Goal: Complete application form

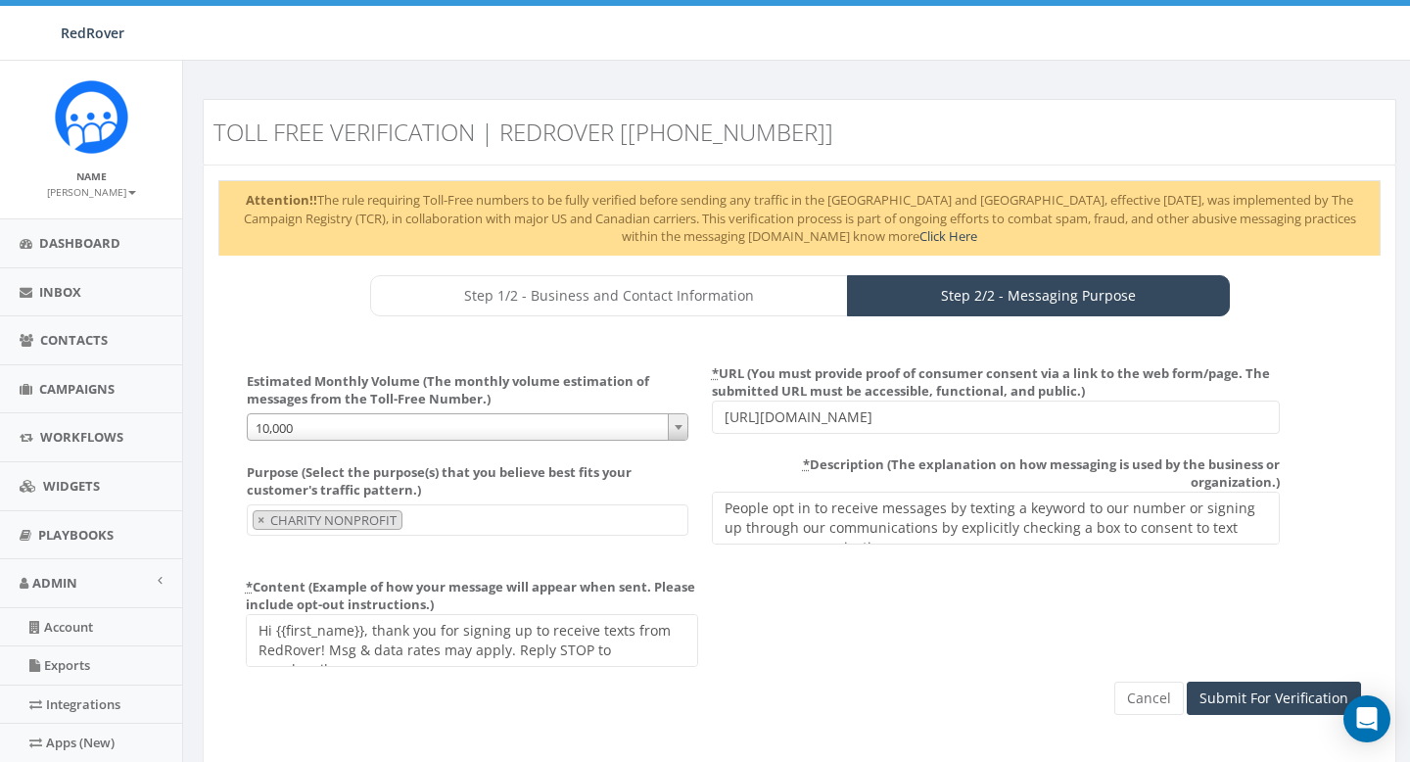
select select "10,000"
select select "CHARITY_NONPROFIT"
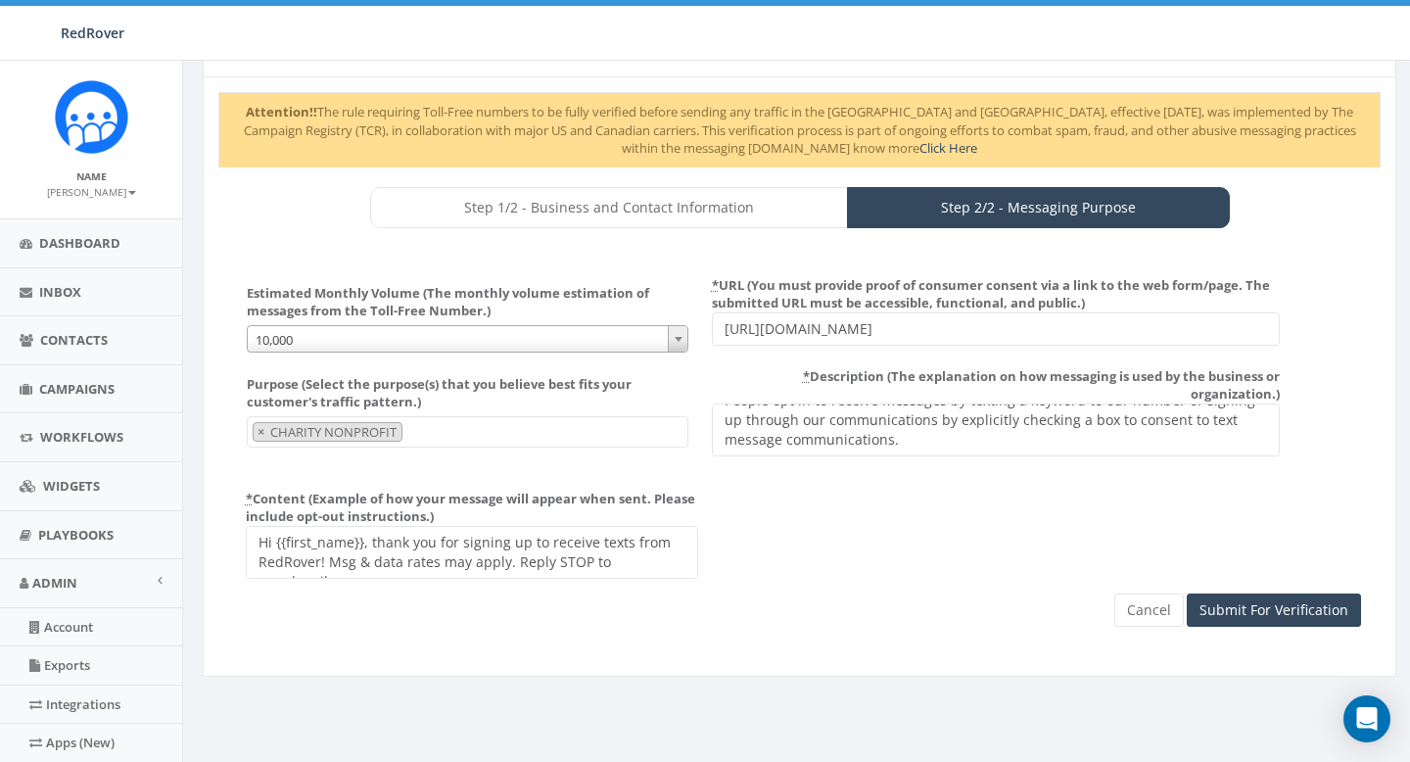
click at [629, 540] on textarea "Hi {{first_name}}, thanks for connecting! This is a message from {{organization…" at bounding box center [472, 552] width 452 height 53
click at [429, 544] on textarea "Hi {{first_name}}, thanks for connecting! This is a message from {{organization…" at bounding box center [472, 552] width 452 height 53
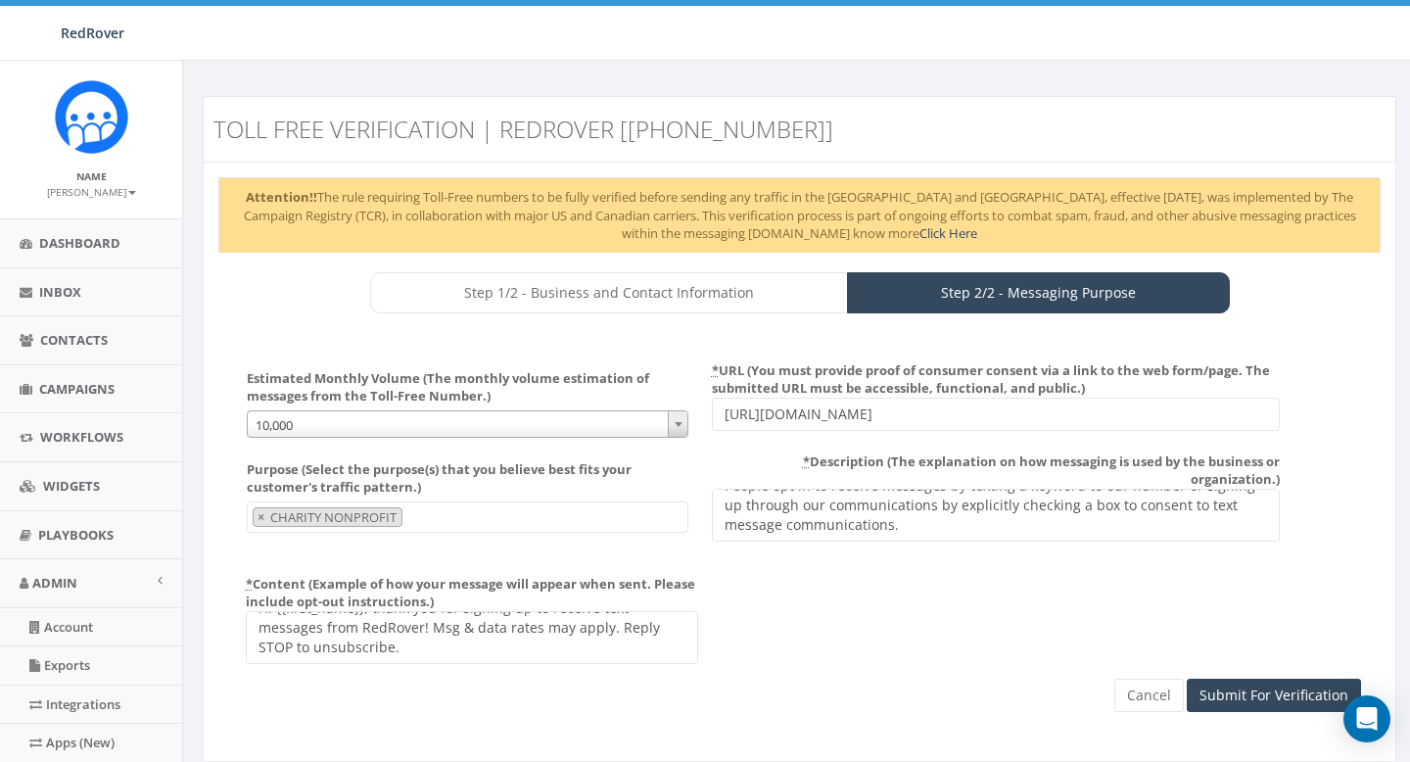
scroll to position [6, 0]
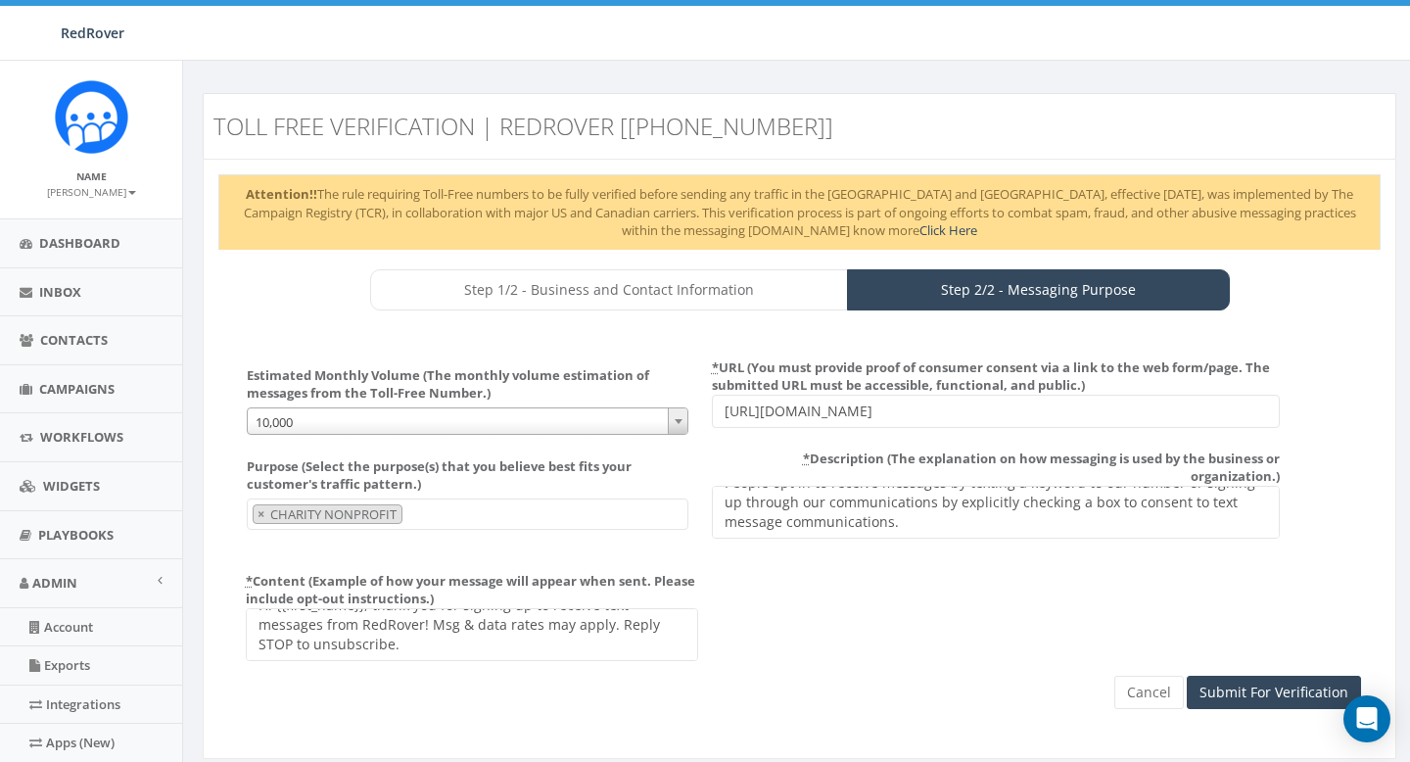
type textarea "Hi {{first_name}}, thank you for signing up to receive text messages from RedRo…"
